Goal: Task Accomplishment & Management: Manage account settings

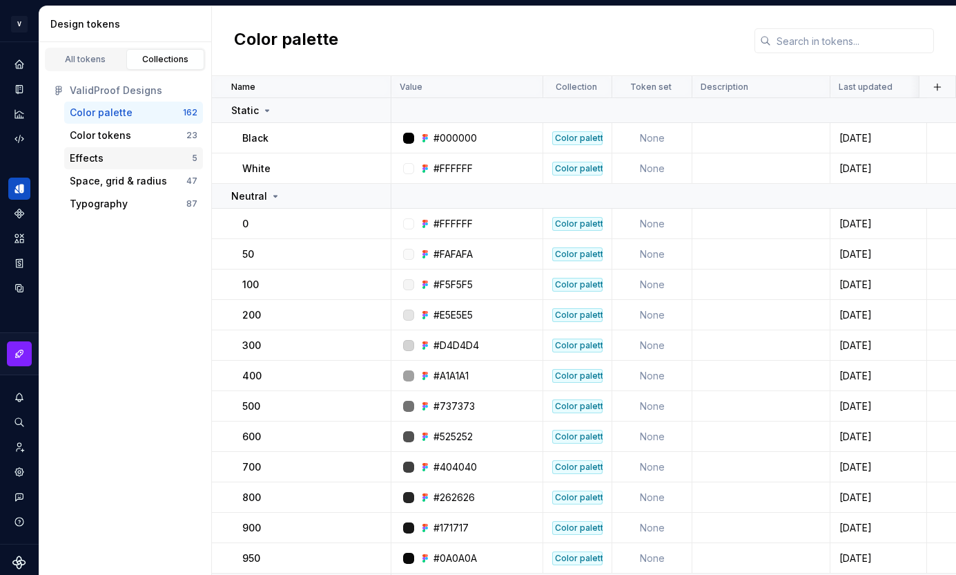
click at [148, 158] on div "Effects" at bounding box center [131, 158] width 122 height 14
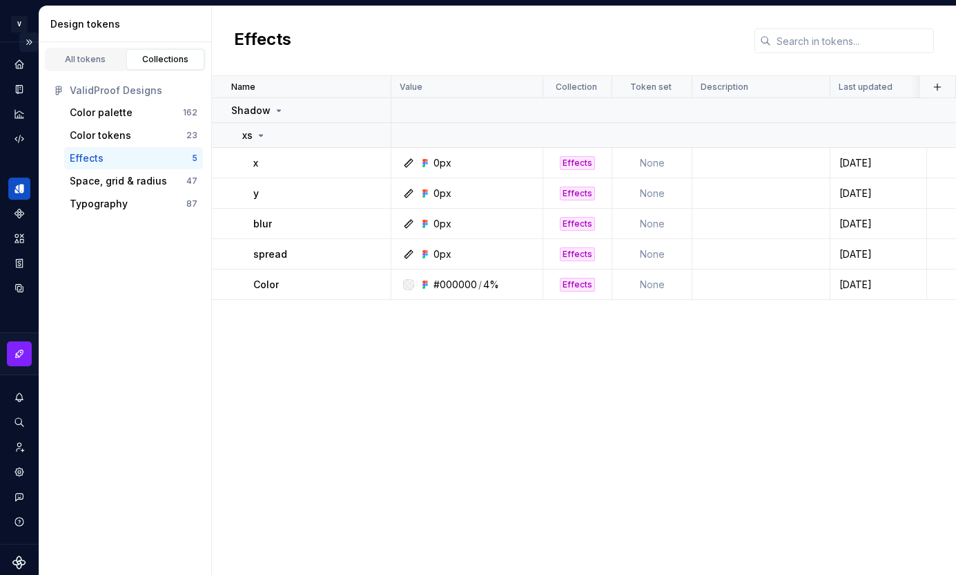
click at [32, 47] on button "Expand sidebar" at bounding box center [28, 41] width 19 height 19
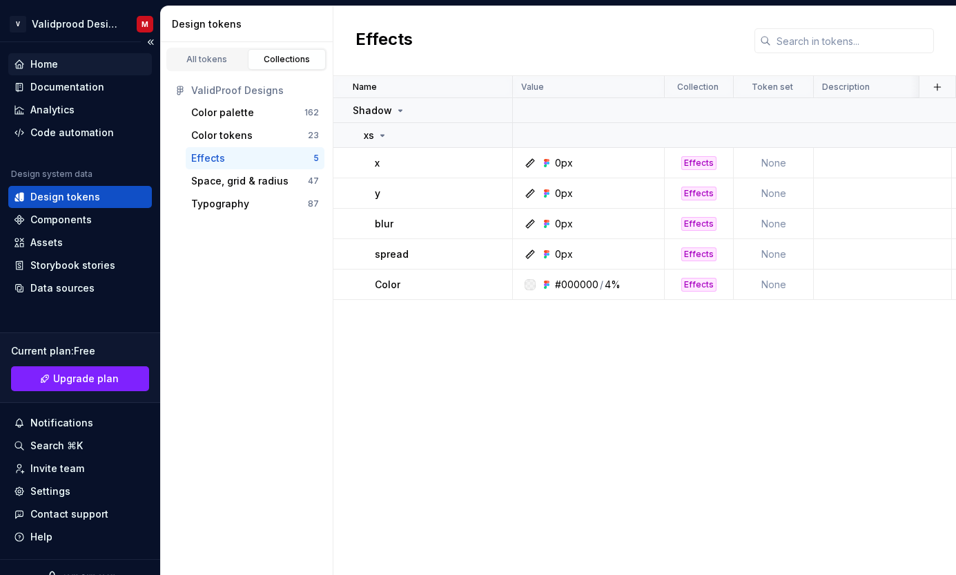
click at [45, 73] on div "Home" at bounding box center [80, 64] width 144 height 22
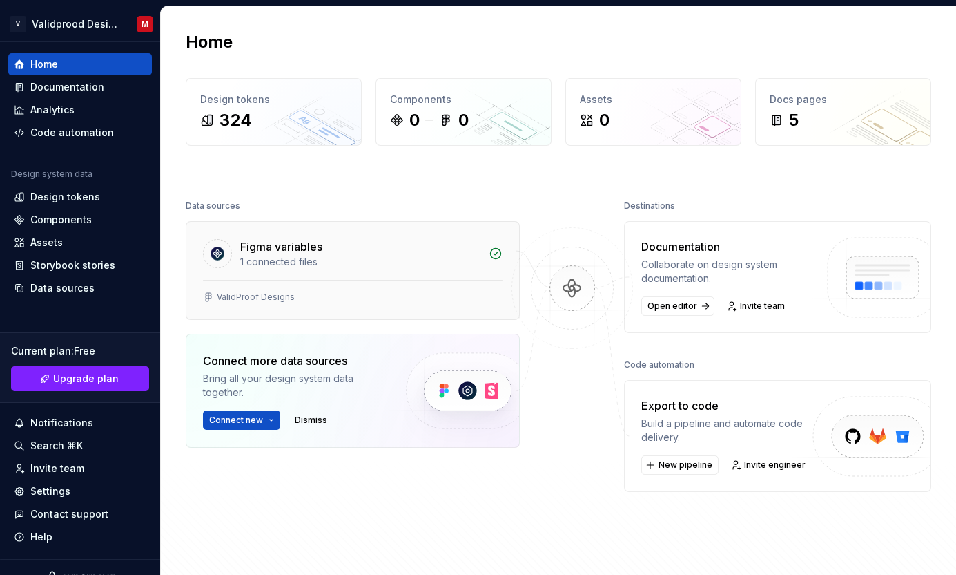
click at [282, 268] on div "1 connected files" at bounding box center [360, 262] width 240 height 14
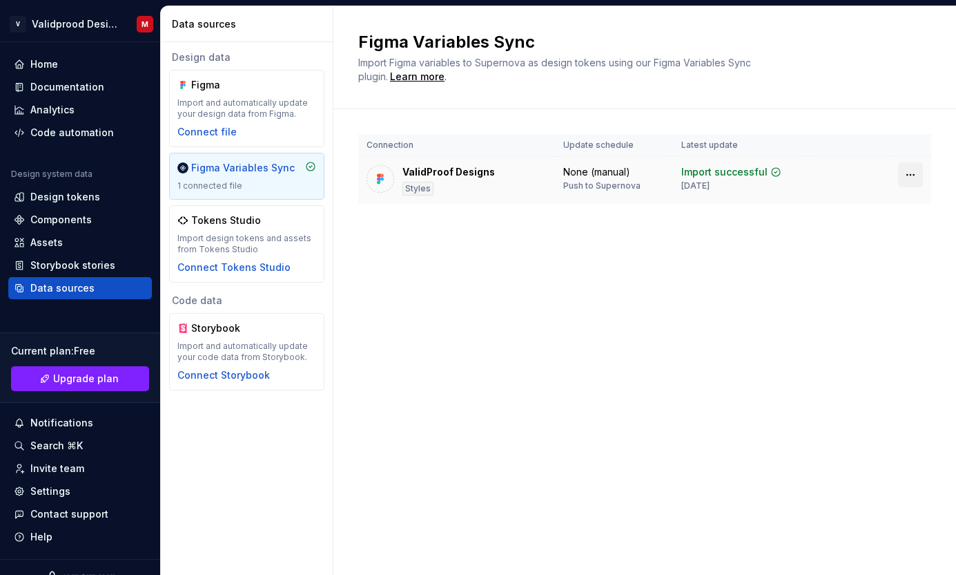
click at [908, 180] on html "V Validprood Design System M Home Documentation Analytics Code automation Desig…" at bounding box center [478, 287] width 956 height 575
click at [912, 173] on html "V Validprood Design System M Home Documentation Analytics Code automation Desig…" at bounding box center [478, 287] width 956 height 575
click at [886, 204] on div "Disconnect plugin" at bounding box center [903, 204] width 90 height 14
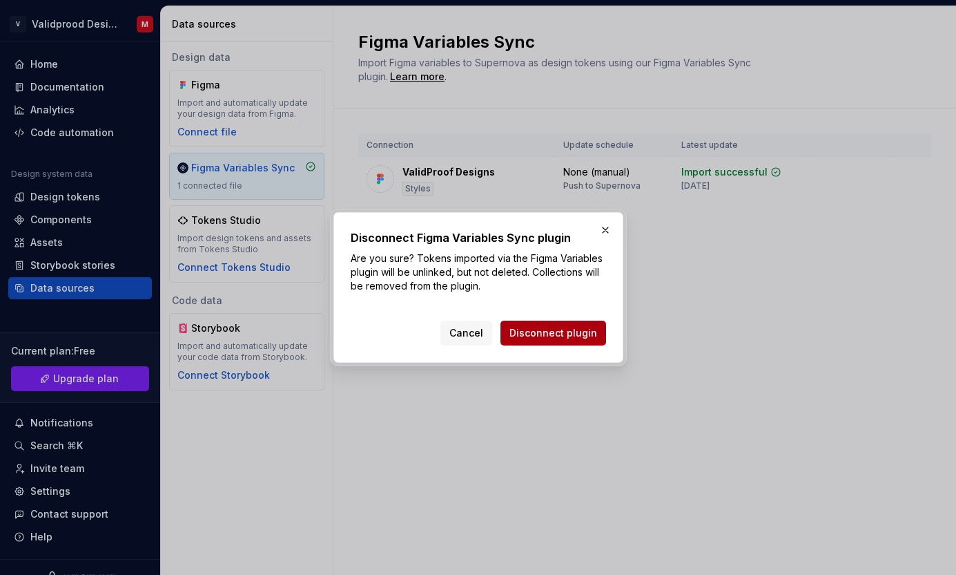
click at [568, 328] on span "Disconnect plugin" at bounding box center [554, 333] width 88 height 14
